Goal: Task Accomplishment & Management: Use online tool/utility

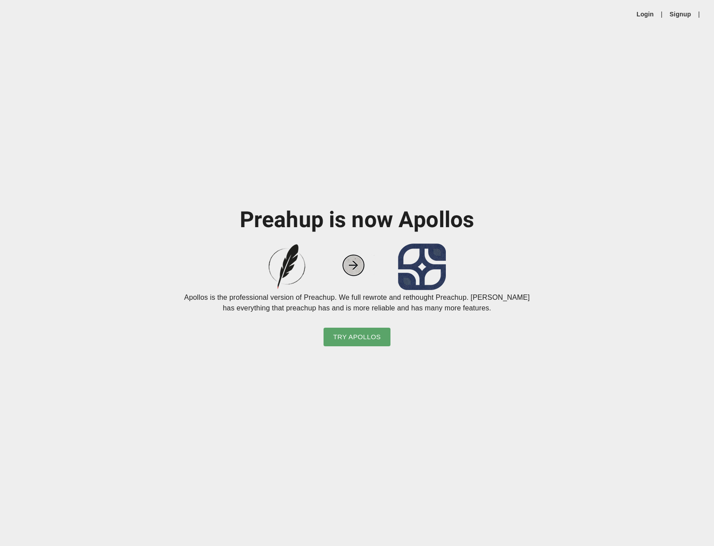
click at [374, 184] on div "Preahup is now Apollos Apollos is the professional version of Preachup. We full…" at bounding box center [357, 287] width 714 height 518
click at [644, 14] on link "Login" at bounding box center [644, 14] width 17 height 9
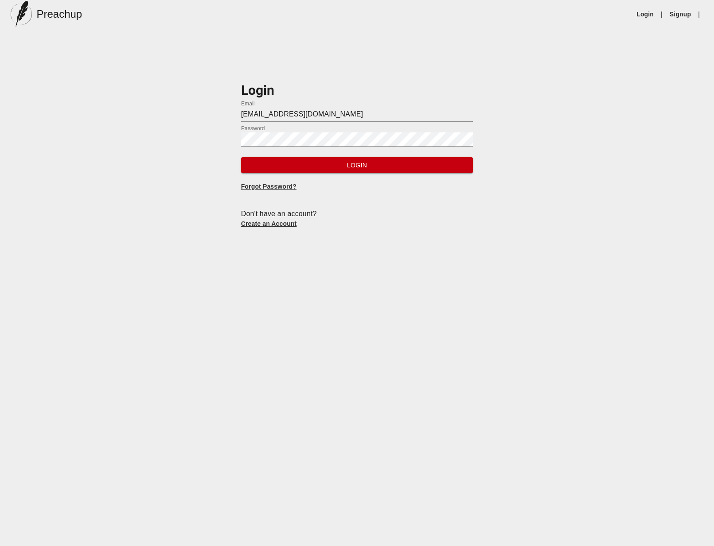
click at [323, 113] on input "[EMAIL_ADDRESS][DOMAIN_NAME]" at bounding box center [357, 115] width 232 height 14
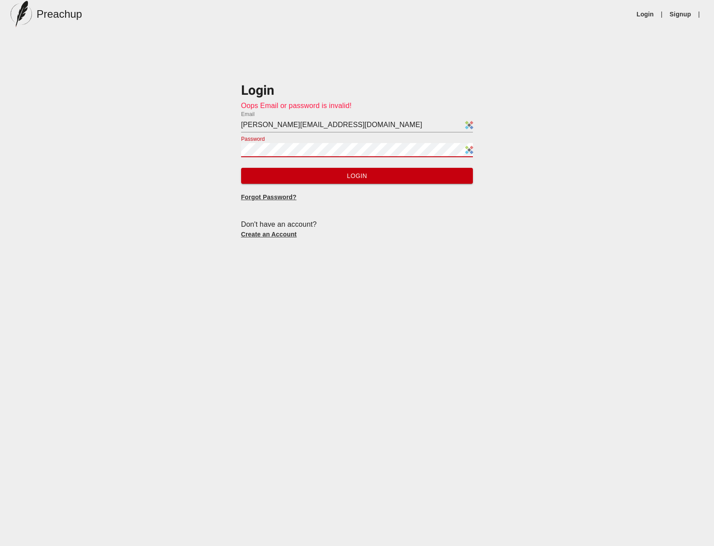
type input "[EMAIL_ADDRESS][DOMAIN_NAME]"
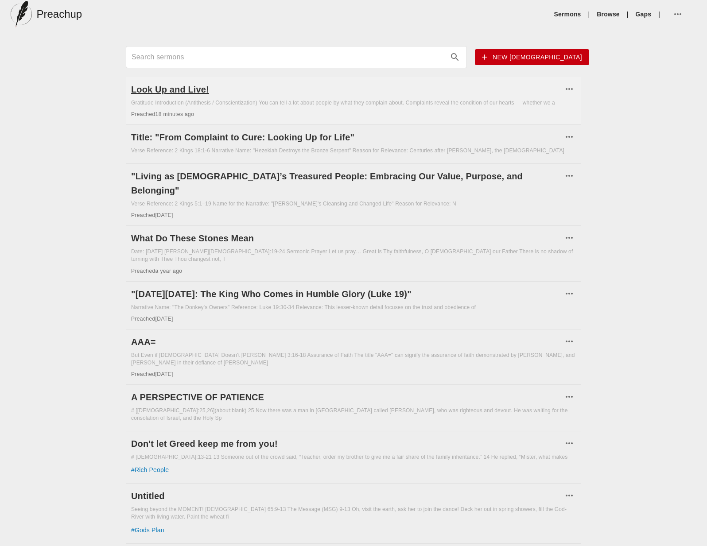
click at [178, 85] on h6 "Look Up and Live!" at bounding box center [347, 89] width 432 height 14
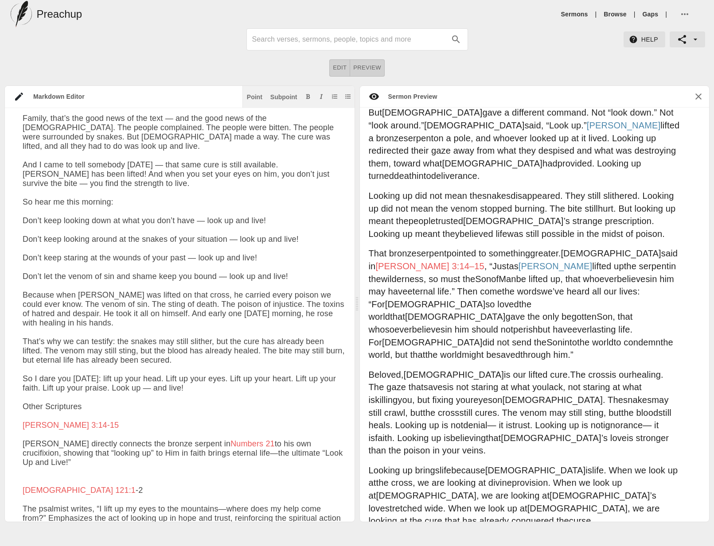
scroll to position [1628, 0]
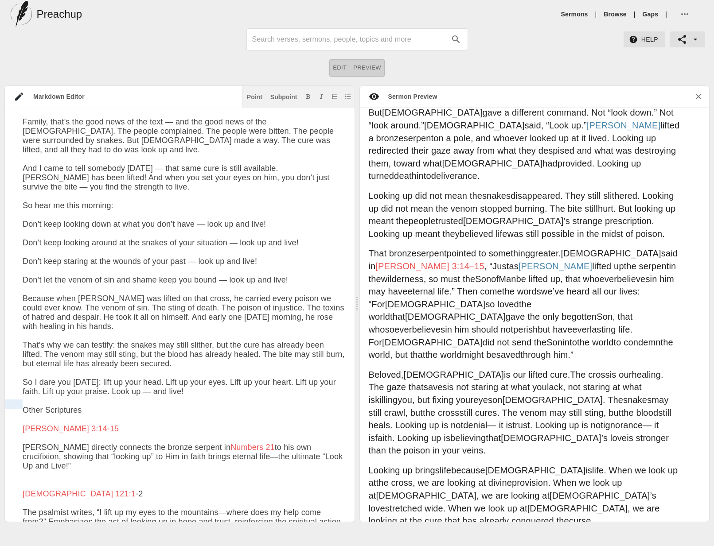
drag, startPoint x: 104, startPoint y: 402, endPoint x: 19, endPoint y: 404, distance: 84.7
click at [19, 404] on div "Look Up and Live! Gratitude Introduction (Antithesis / Conscientization) You ca…" at bounding box center [175, 194] width 341 height 3411
click at [249, 99] on div "Point" at bounding box center [255, 97] width 16 height 6
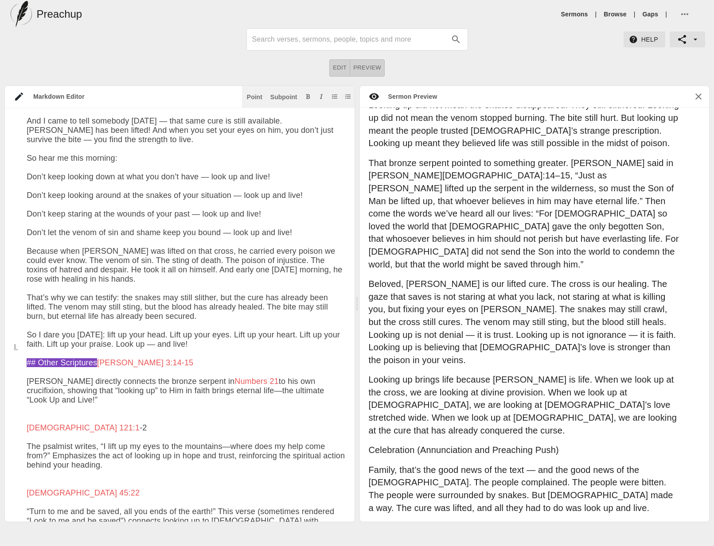
scroll to position [0, 0]
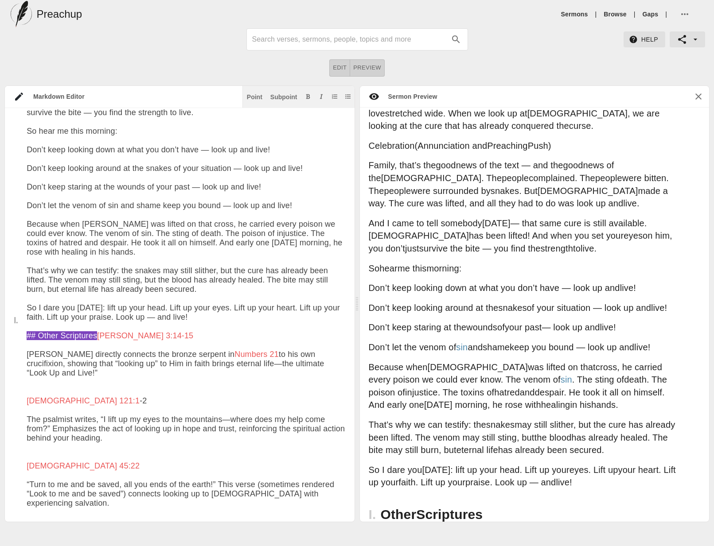
click at [284, 102] on div "Point Subpoint" at bounding box center [298, 97] width 112 height 22
click at [283, 95] on div "Subpoint" at bounding box center [283, 97] width 27 height 6
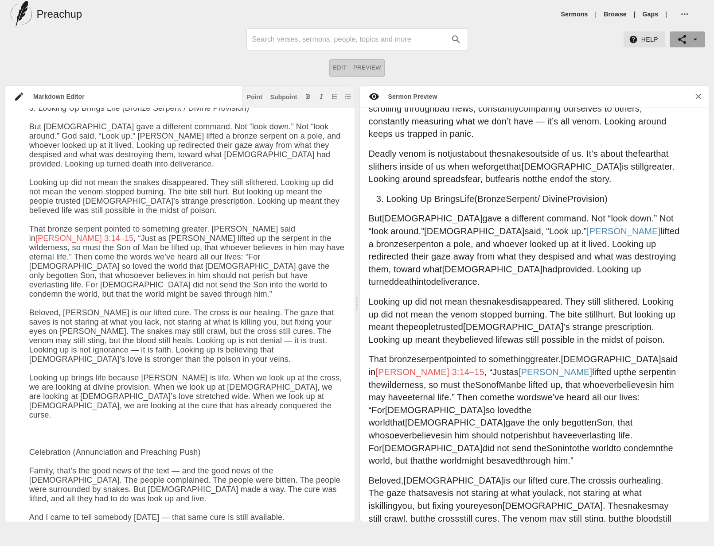
click at [689, 39] on span "button" at bounding box center [687, 39] width 21 height 11
click at [677, 56] on li "Export to PDF" at bounding box center [676, 55] width 59 height 16
